Goal: Transaction & Acquisition: Purchase product/service

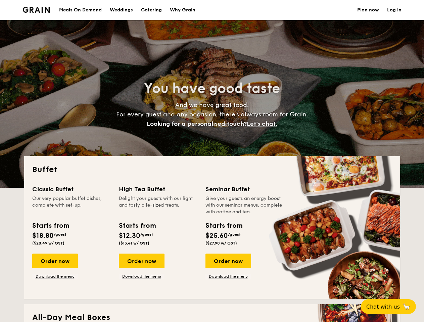
select select
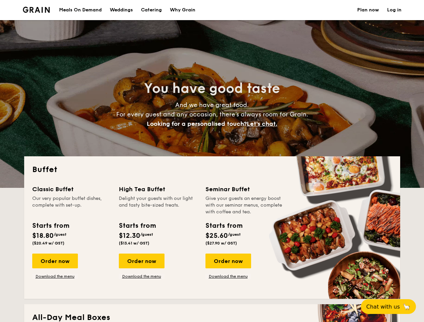
click at [212, 161] on div "Buffet Classic Buffet Our very popular buffet dishes, complete with set-up. Sta…" at bounding box center [212, 227] width 376 height 143
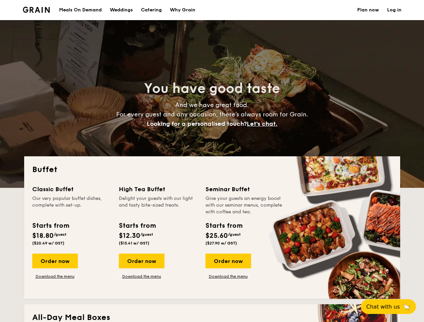
click at [394, 10] on link "Log in" at bounding box center [394, 10] width 14 height 20
click at [264, 124] on span "Let's chat." at bounding box center [262, 123] width 31 height 7
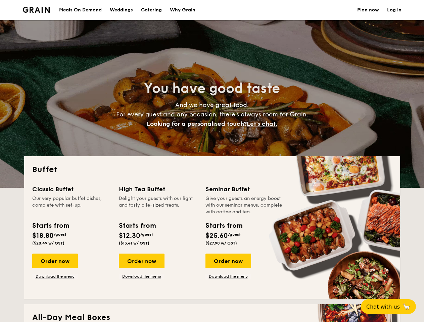
click at [55, 261] on div "Order now" at bounding box center [55, 261] width 46 height 15
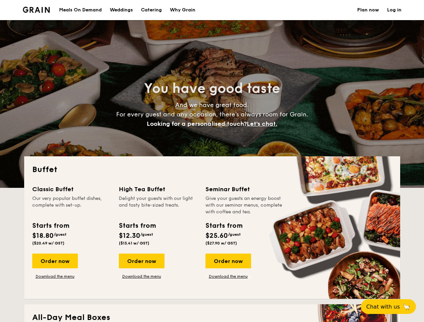
click at [141, 261] on div "Order now" at bounding box center [142, 261] width 46 height 15
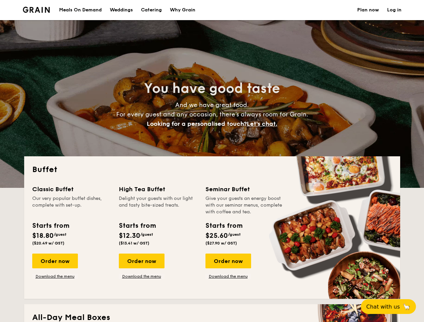
click at [228, 261] on div "Order now" at bounding box center [228, 261] width 46 height 15
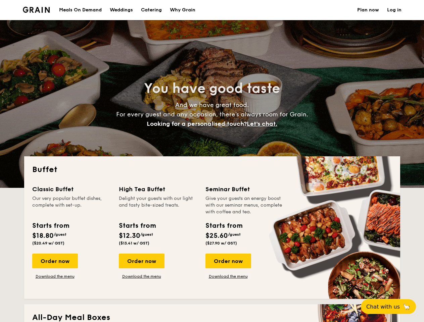
click at [392, 307] on span "Chat with us" at bounding box center [383, 307] width 34 height 6
